Goal: Information Seeking & Learning: Learn about a topic

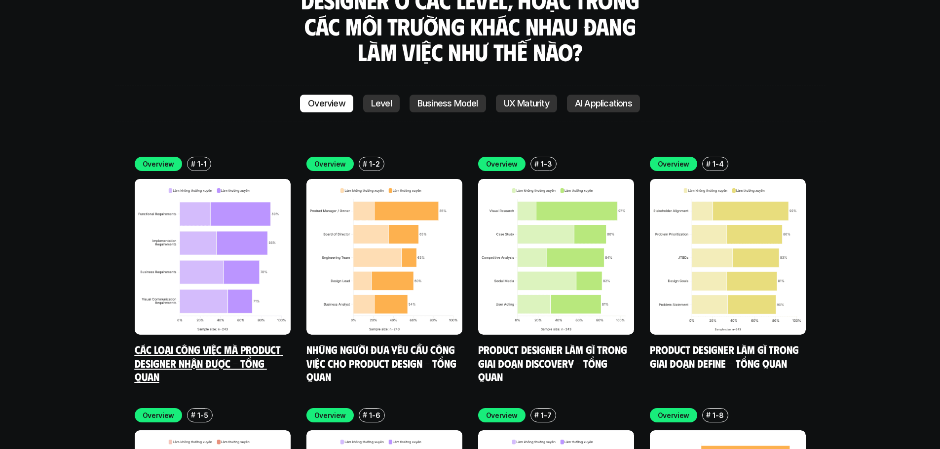
scroll to position [2861, 0]
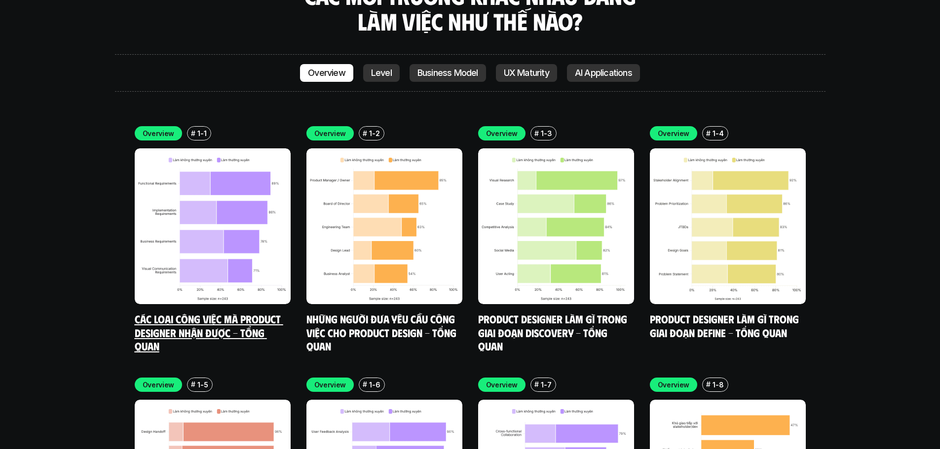
click at [205, 204] on img at bounding box center [213, 226] width 156 height 156
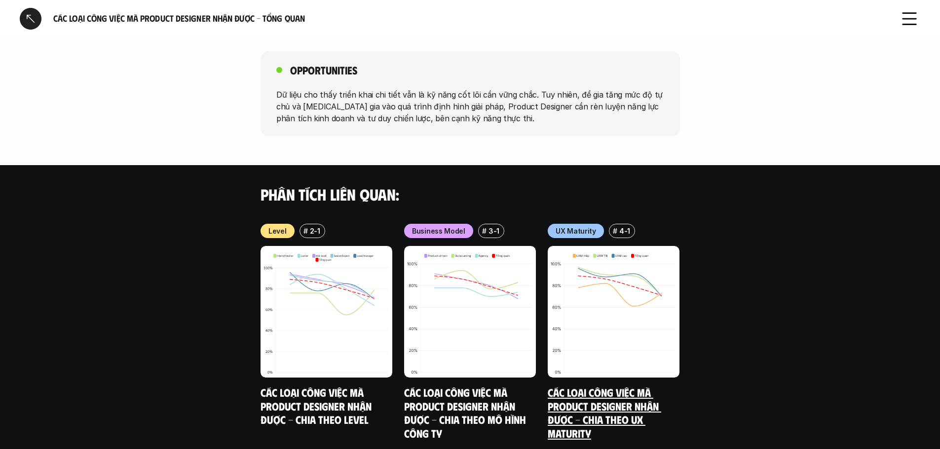
scroll to position [882, 0]
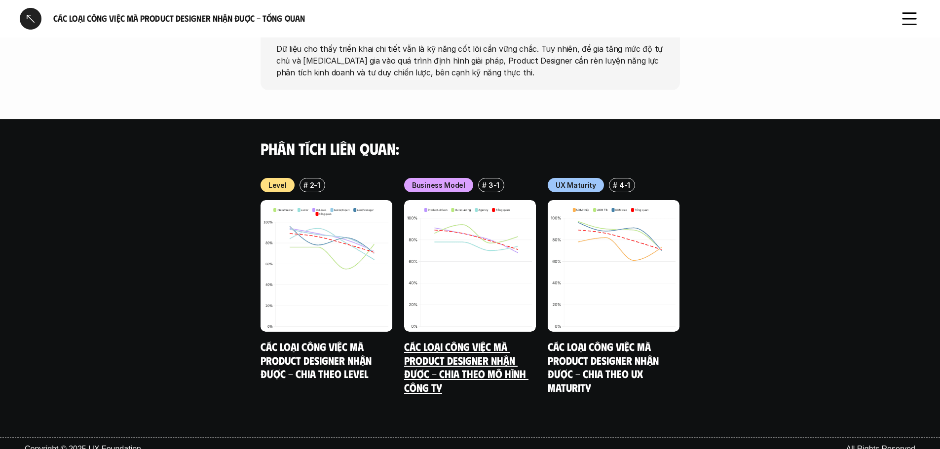
click at [472, 265] on img at bounding box center [470, 266] width 132 height 132
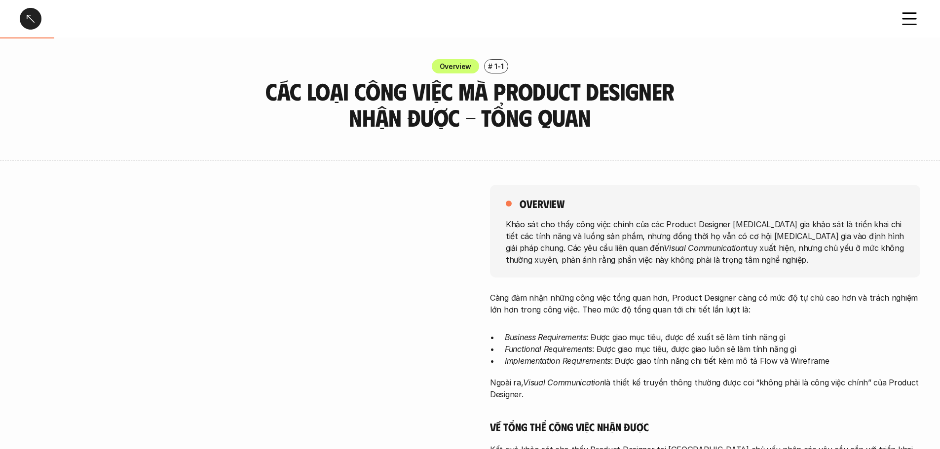
click at [38, 22] on div at bounding box center [31, 19] width 22 height 22
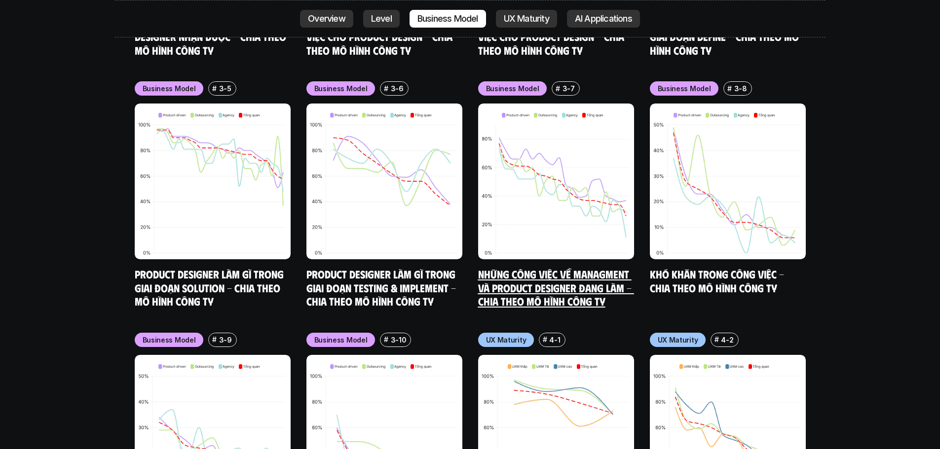
scroll to position [4415, 0]
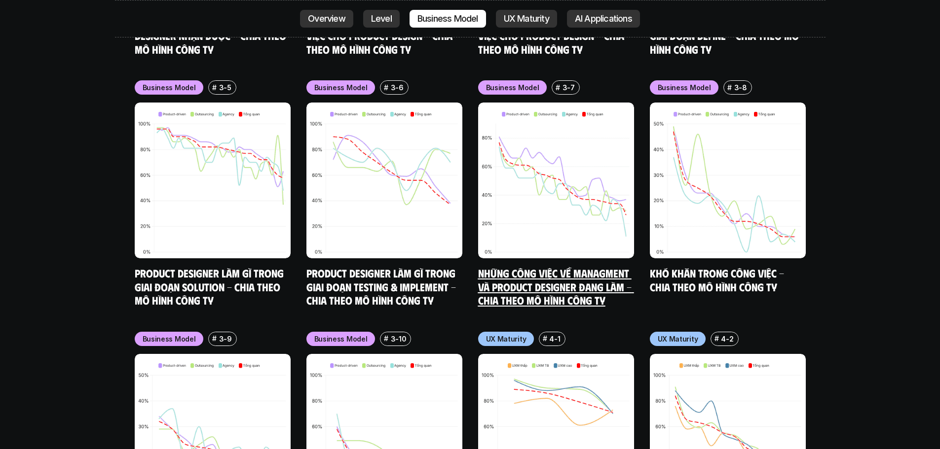
click at [593, 178] on img at bounding box center [556, 181] width 156 height 156
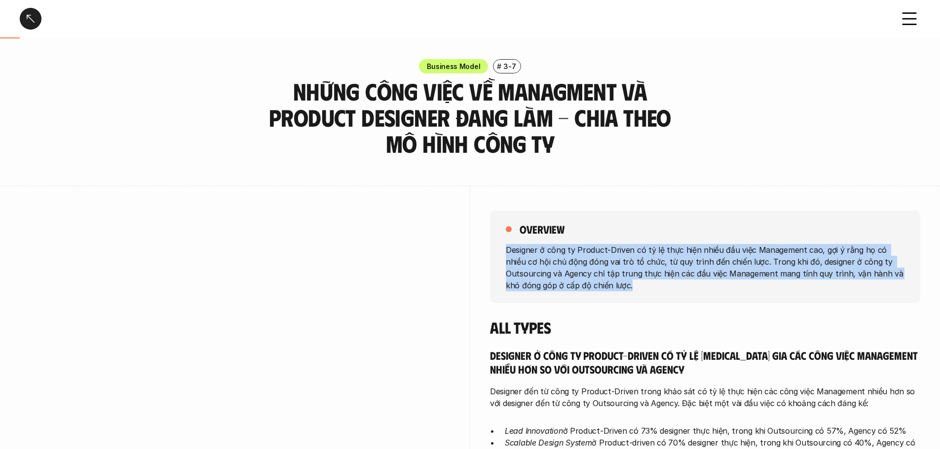
drag, startPoint x: 507, startPoint y: 251, endPoint x: 606, endPoint y: 291, distance: 106.7
click at [591, 295] on div "overview Designer ở công ty Product-Driven có tỷ lệ thực hiện nhiều đầu việc Ma…" at bounding box center [705, 257] width 430 height 93
click at [607, 291] on p "Designer ở công ty Product-Driven có tỷ lệ thực hiện nhiều đầu việc Management …" at bounding box center [705, 267] width 399 height 47
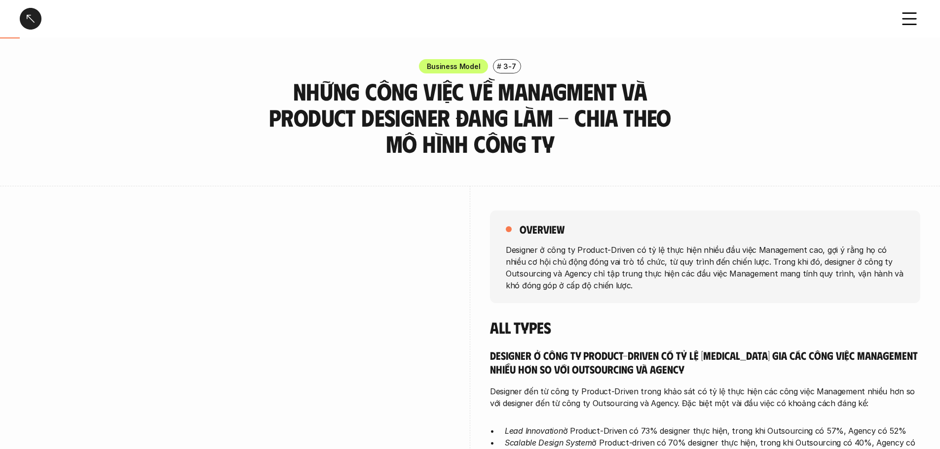
click at [718, 196] on div "overview Designer ở công ty Product-Driven có tỷ lệ thực hiện nhiều đầu việc Ma…" at bounding box center [705, 396] width 430 height 421
